Goal: Transaction & Acquisition: Register for event/course

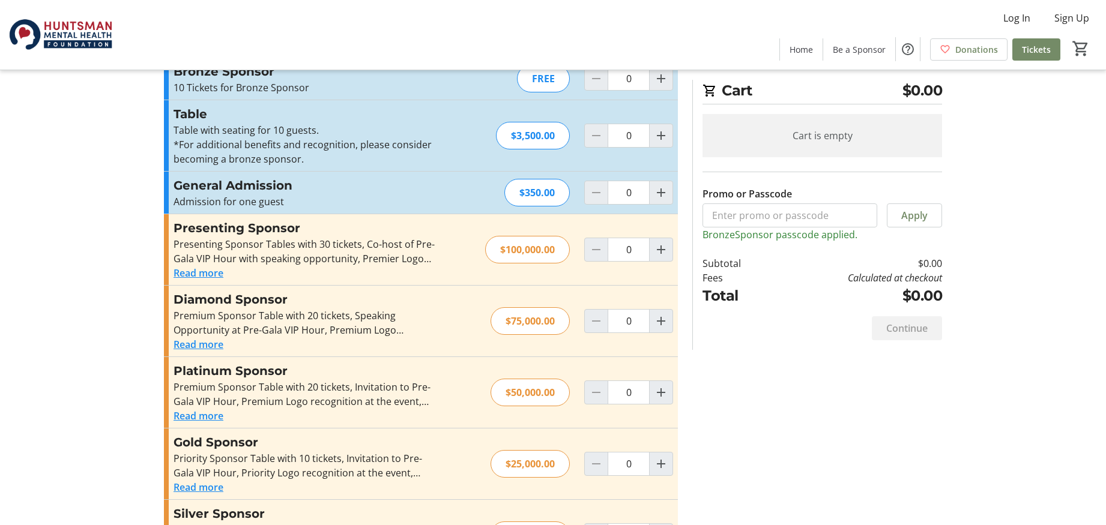
scroll to position [173, 0]
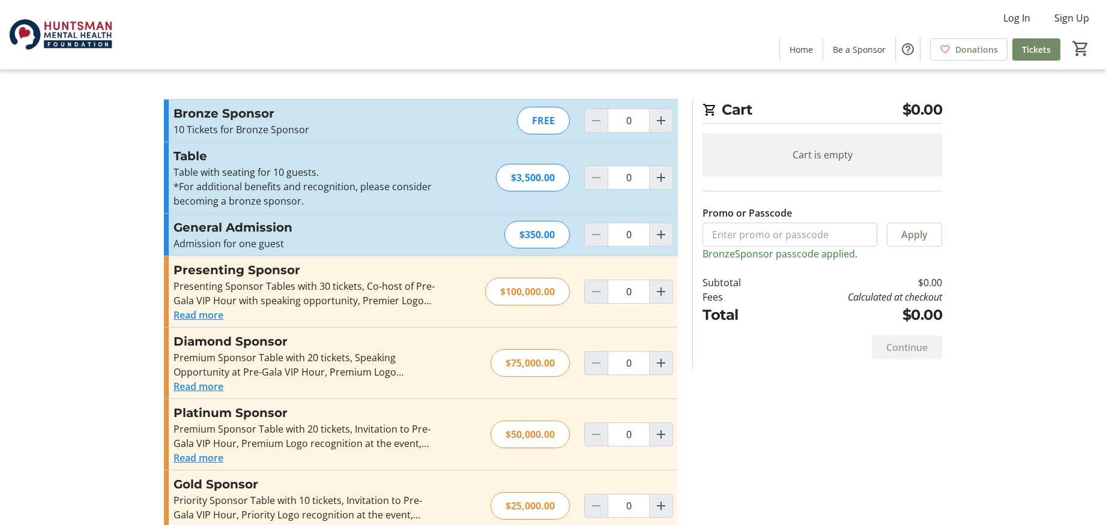
click at [88, 37] on img at bounding box center [60, 35] width 107 height 60
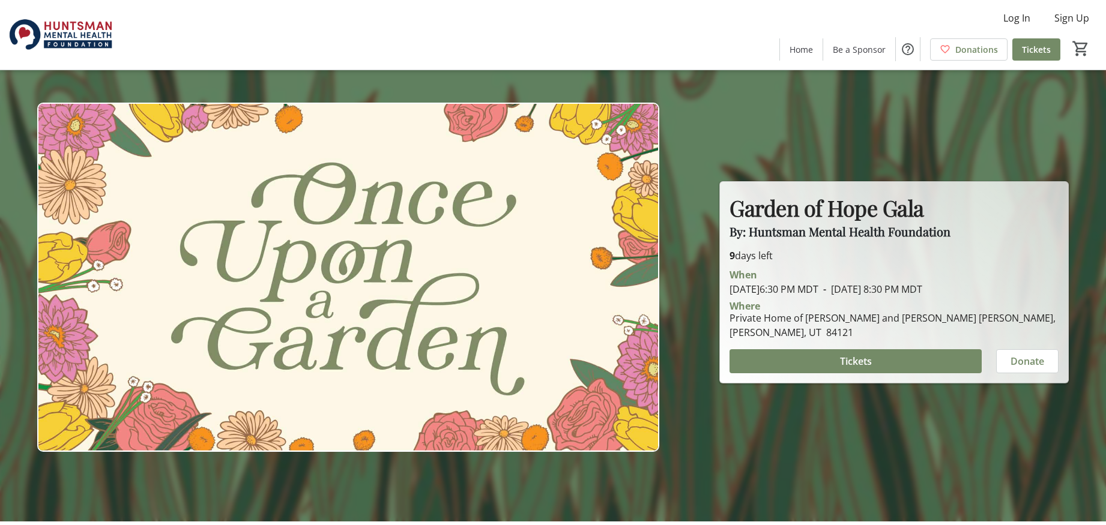
scroll to position [5, 0]
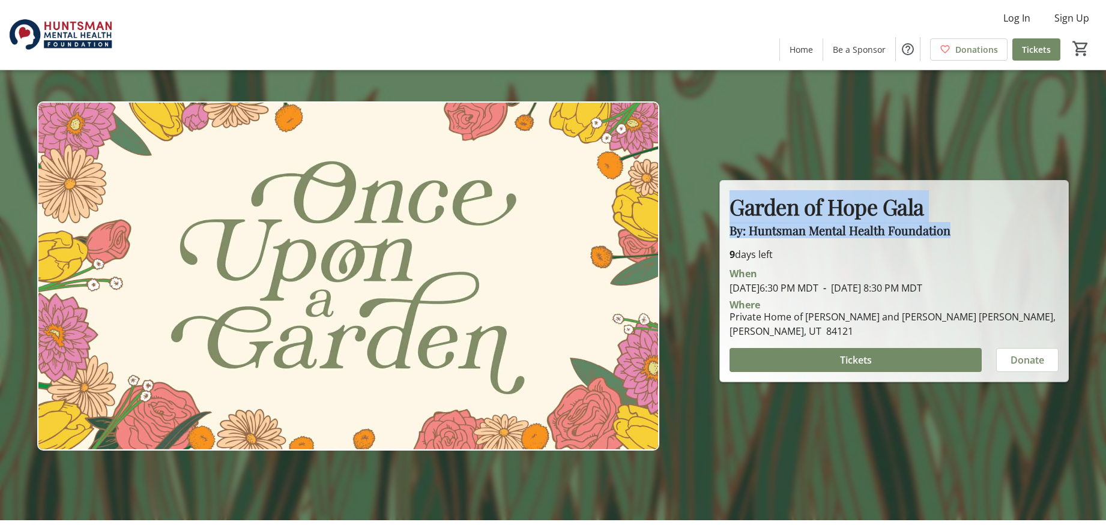
drag, startPoint x: 985, startPoint y: 235, endPoint x: 720, endPoint y: 207, distance: 266.8
click at [720, 207] on div "Garden of Hope Gala By: Huntsman Mental Health Foundation Garden of Hope Gala B…" at bounding box center [894, 281] width 348 height 201
copy div "Garden of Hope Gala By: Huntsman Mental Health Foundation"
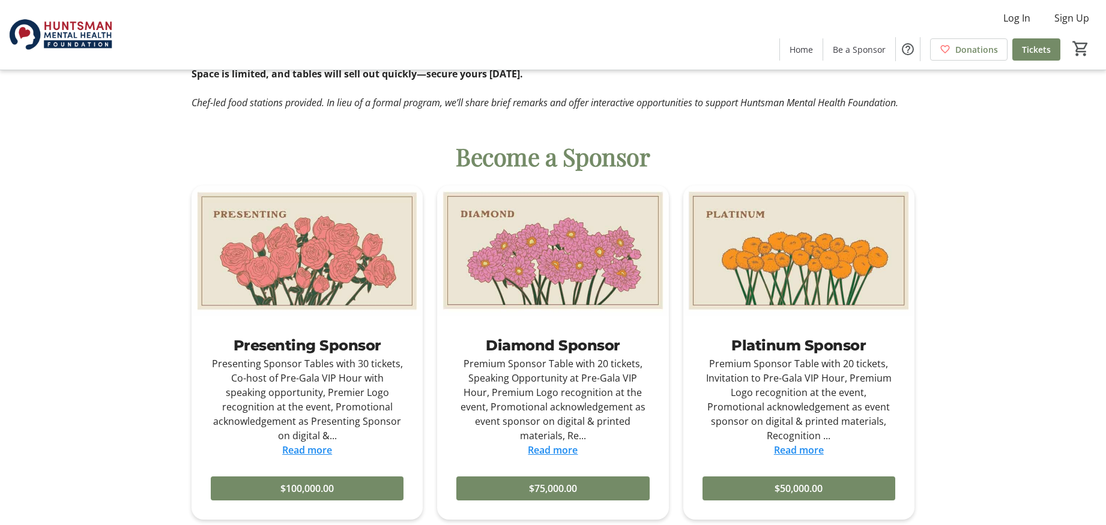
scroll to position [453, 0]
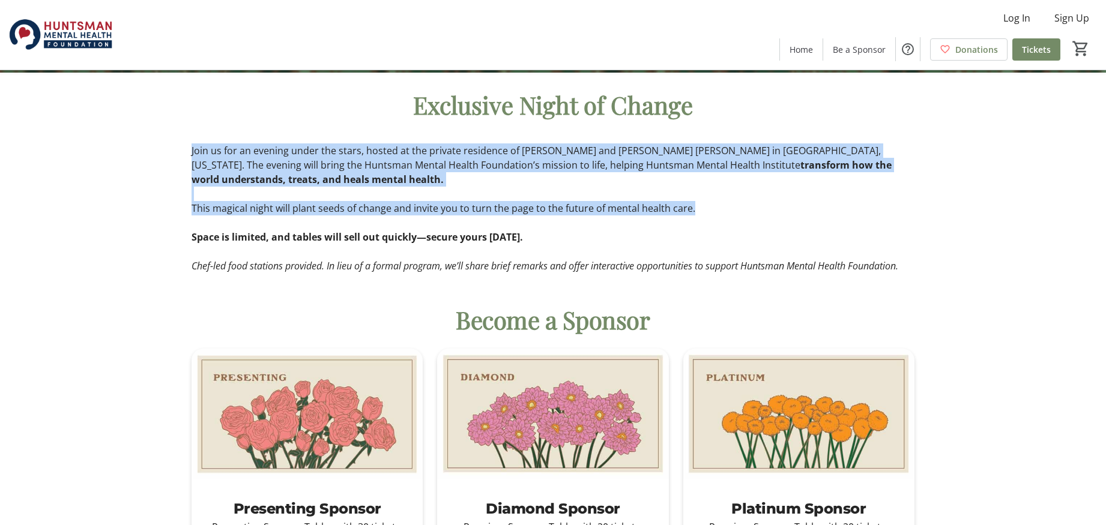
drag, startPoint x: 692, startPoint y: 211, endPoint x: 172, endPoint y: 148, distance: 524.2
click at [172, 148] on div "Exclusive Night of Change Join us for an evening under the stars, hosted at the…" at bounding box center [553, 180] width 1106 height 215
copy div "Join us for an evening under the stars, hosted at the private residence of [PER…"
